Goal: Information Seeking & Learning: Find specific fact

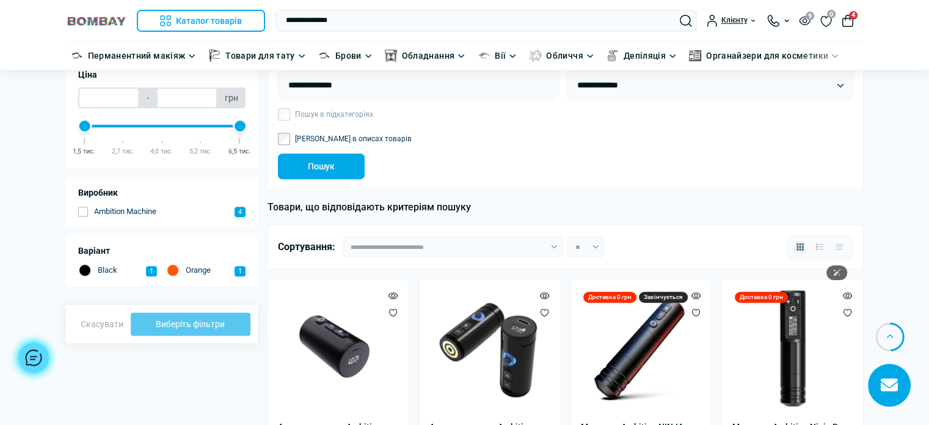
scroll to position [489, 0]
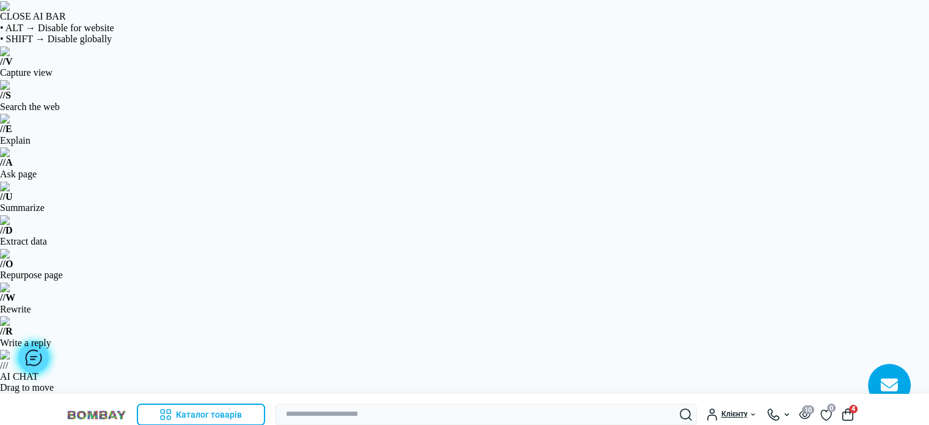
drag, startPoint x: 261, startPoint y: 135, endPoint x: 220, endPoint y: 133, distance: 41.0
copy span "9279-9333"
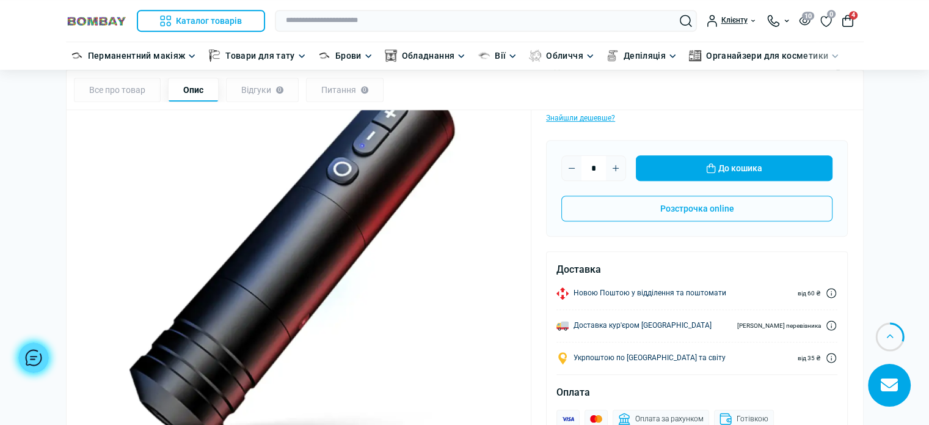
scroll to position [611, 0]
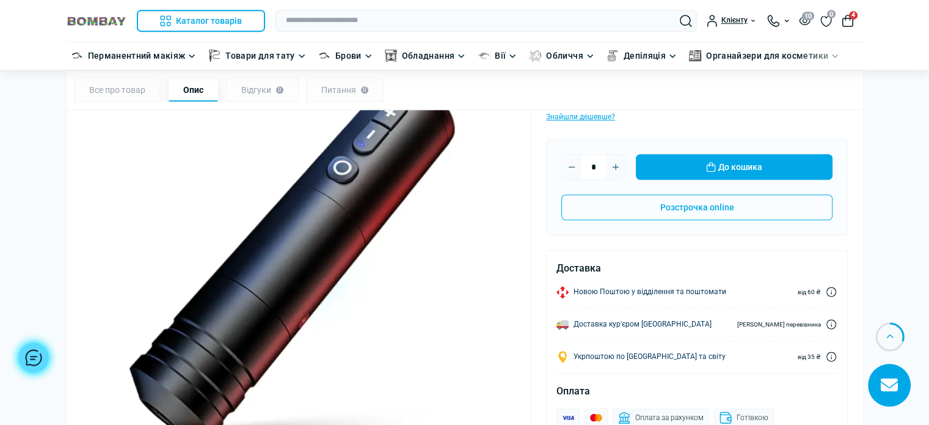
drag, startPoint x: 893, startPoint y: 200, endPoint x: 393, endPoint y: 9, distance: 534.9
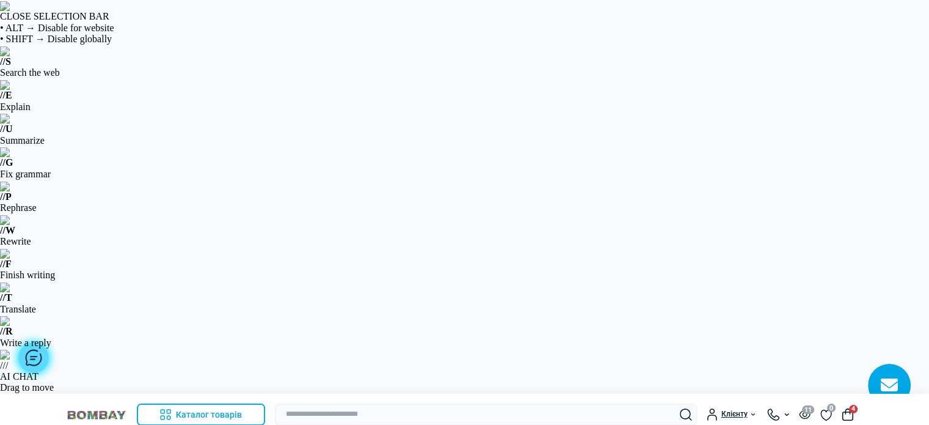
drag, startPoint x: 271, startPoint y: 133, endPoint x: 221, endPoint y: 137, distance: 50.9
copy span "11171-4438"
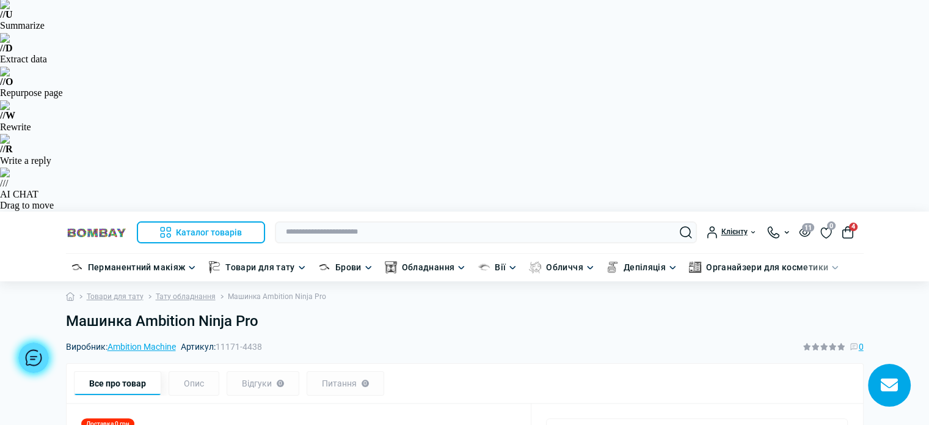
scroll to position [183, 0]
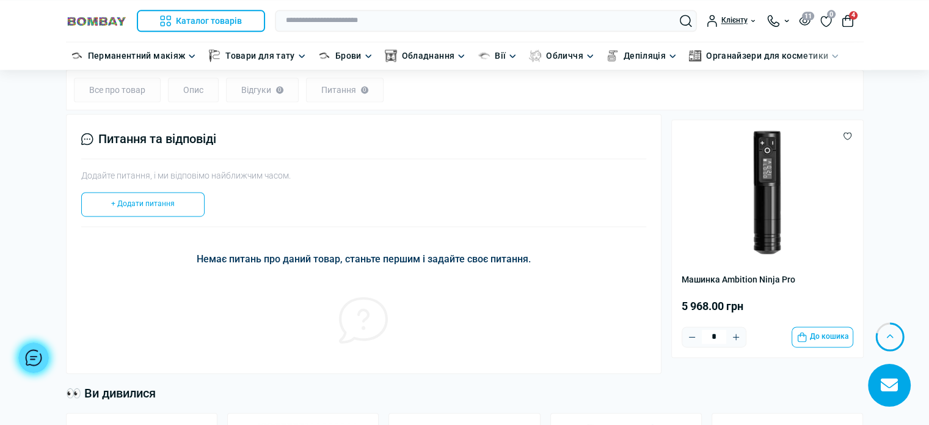
scroll to position [1466, 0]
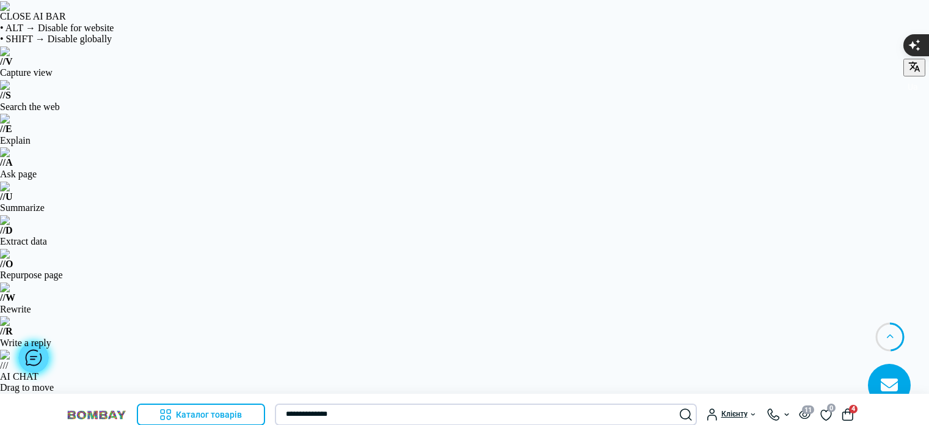
click at [335, 403] on input "**********" at bounding box center [486, 414] width 422 height 22
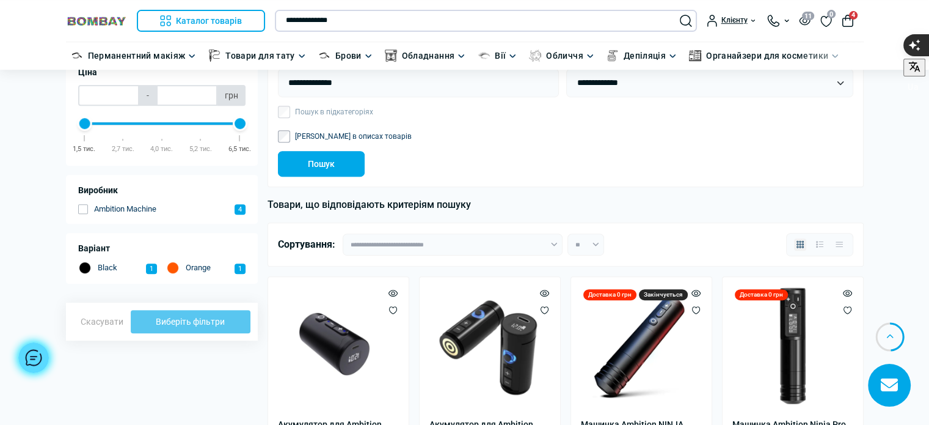
scroll to position [489, 0]
paste input "text"
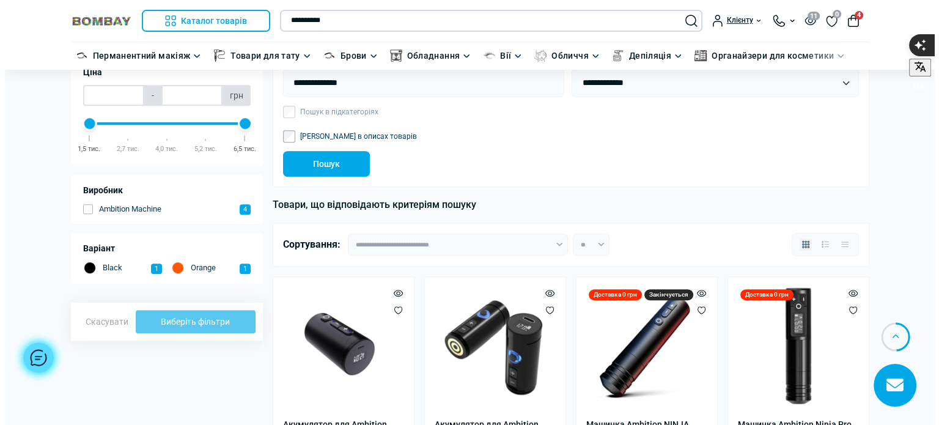
scroll to position [0, 0]
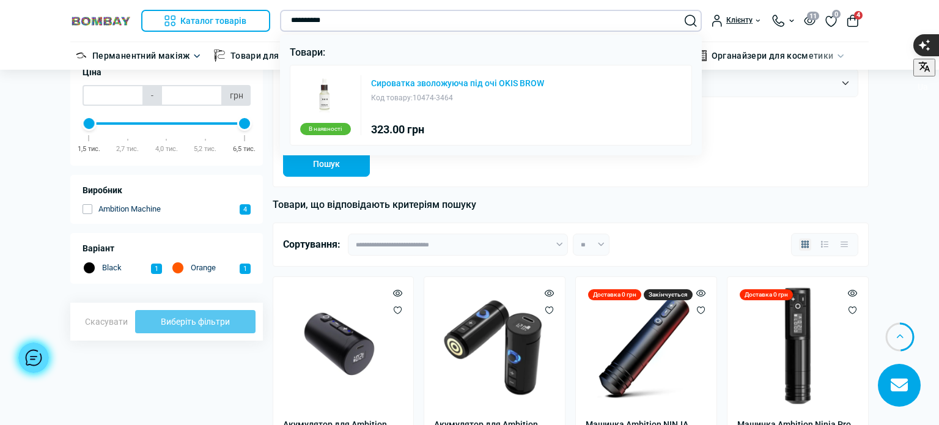
type input "**********"
click at [437, 85] on link "Сироватка зволожуюча під очі OKIS BROW" at bounding box center [457, 83] width 173 height 9
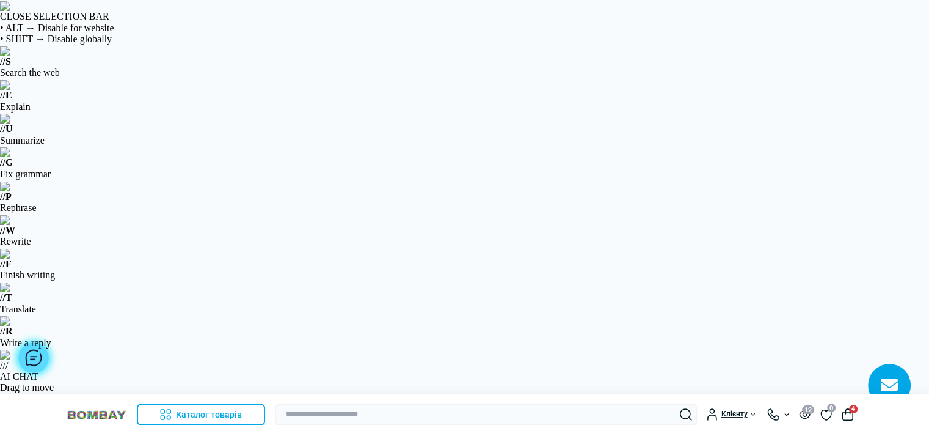
drag, startPoint x: 244, startPoint y: 135, endPoint x: 197, endPoint y: 141, distance: 48.0
copy span "10474-3464"
